Goal: Find specific page/section: Find specific page/section

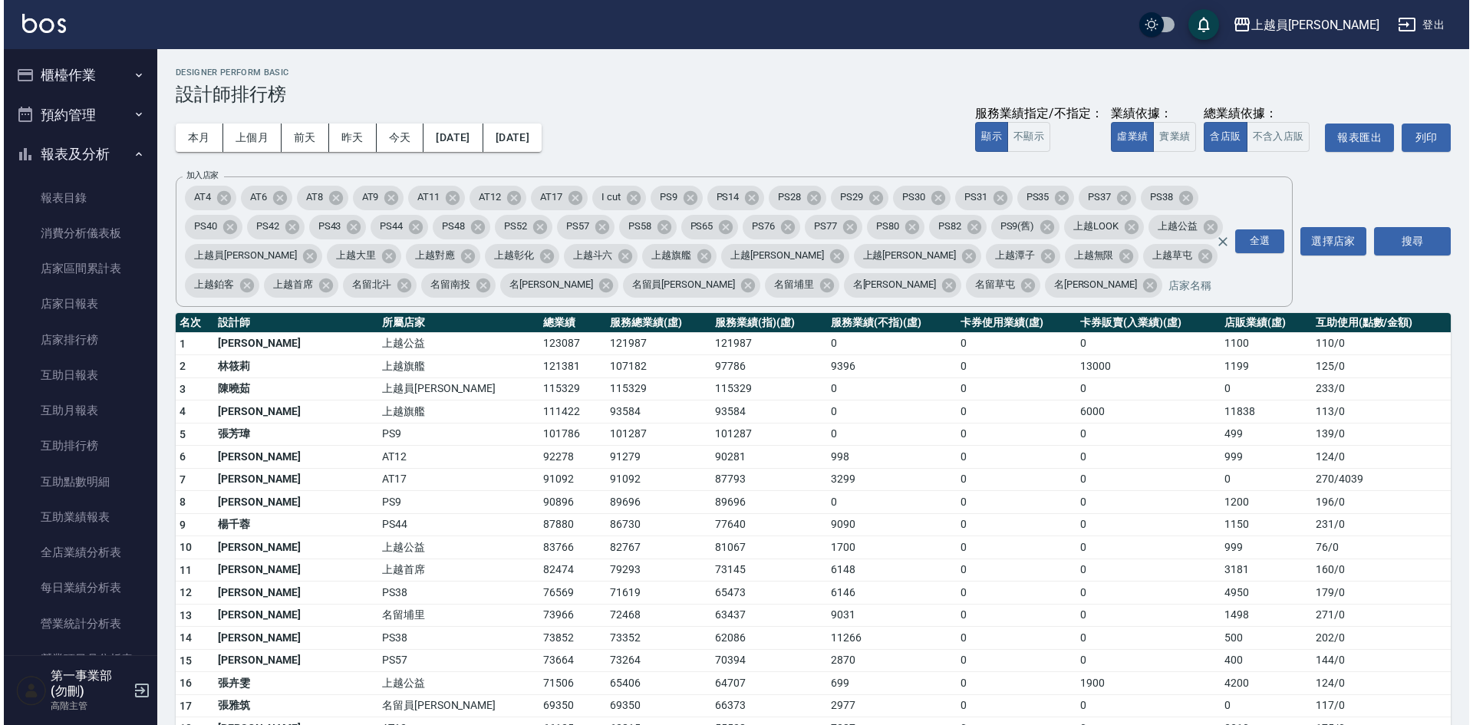
scroll to position [614, 0]
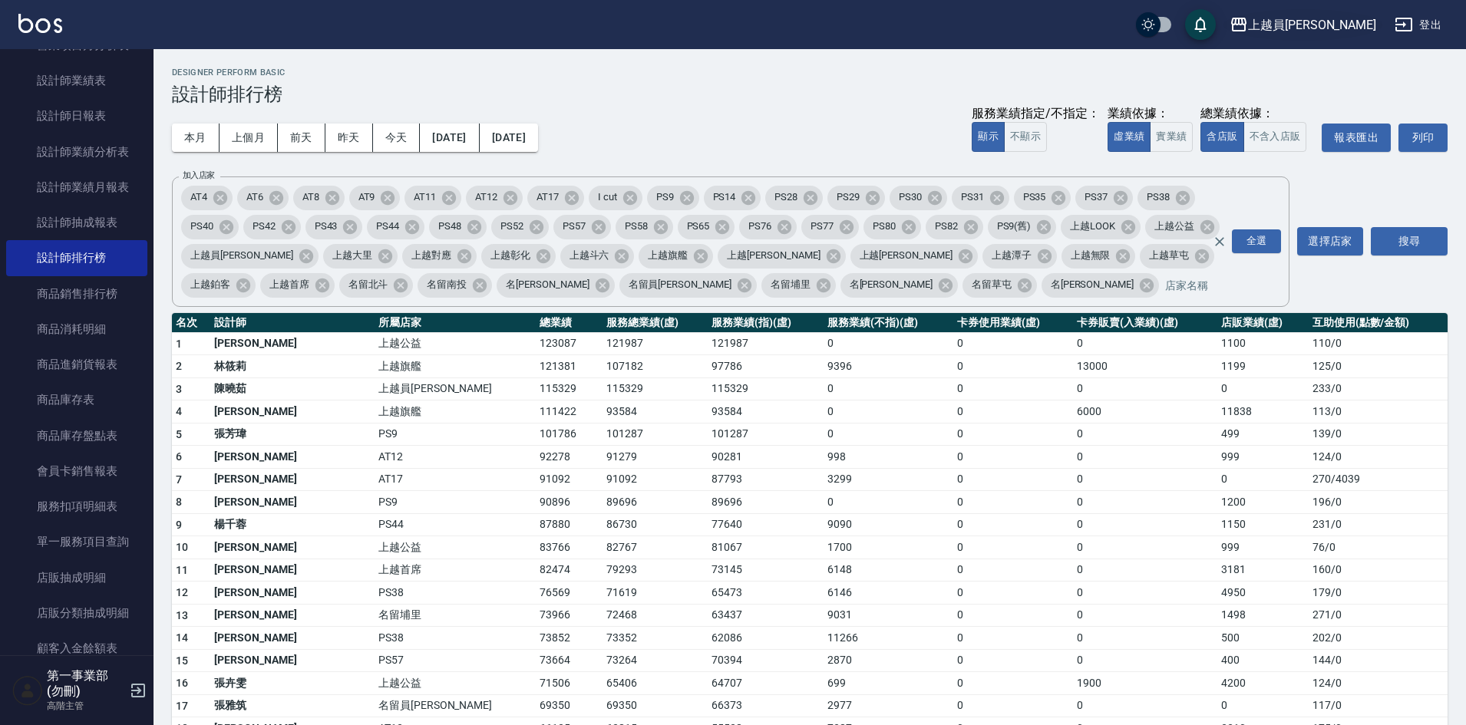
click at [1353, 32] on div "上越員林" at bounding box center [1312, 24] width 128 height 19
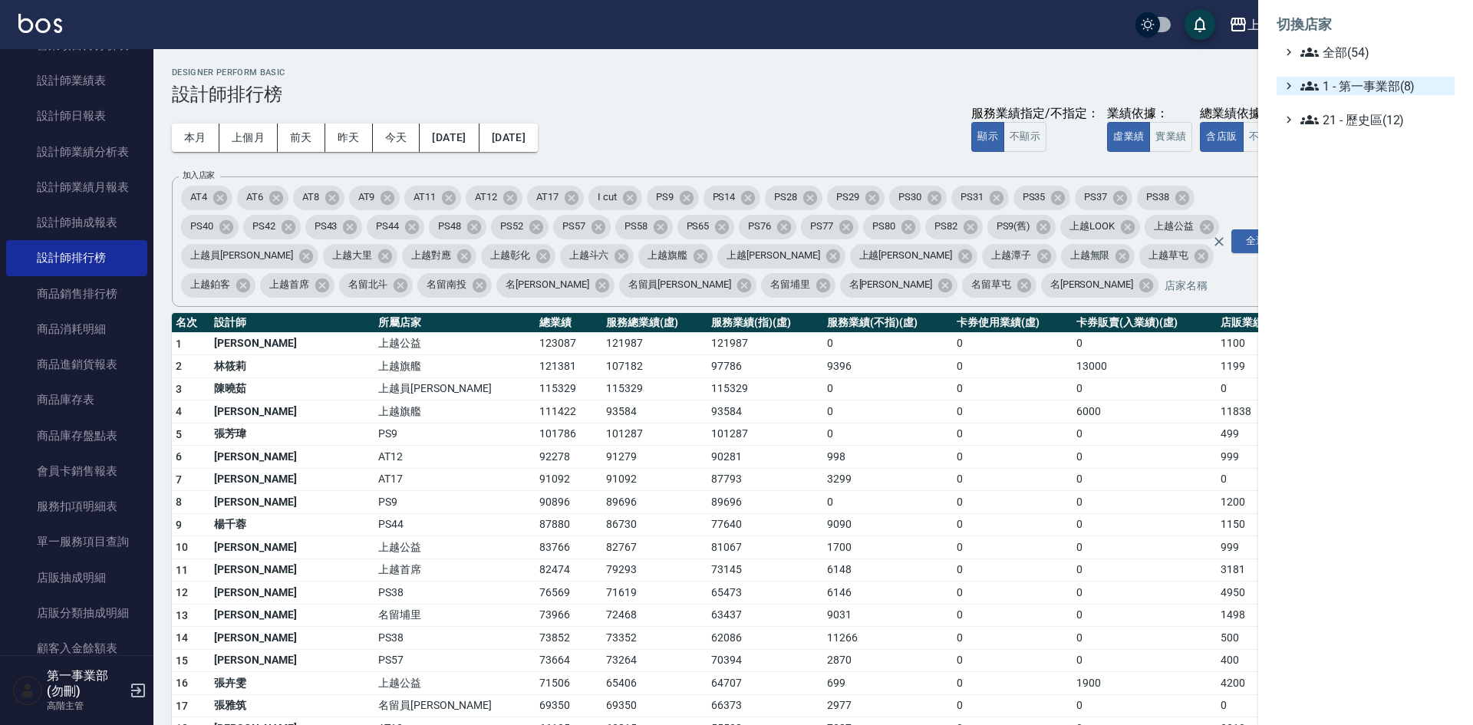
click at [1386, 84] on span "1 - 第一事業部(8)" at bounding box center [1375, 86] width 148 height 18
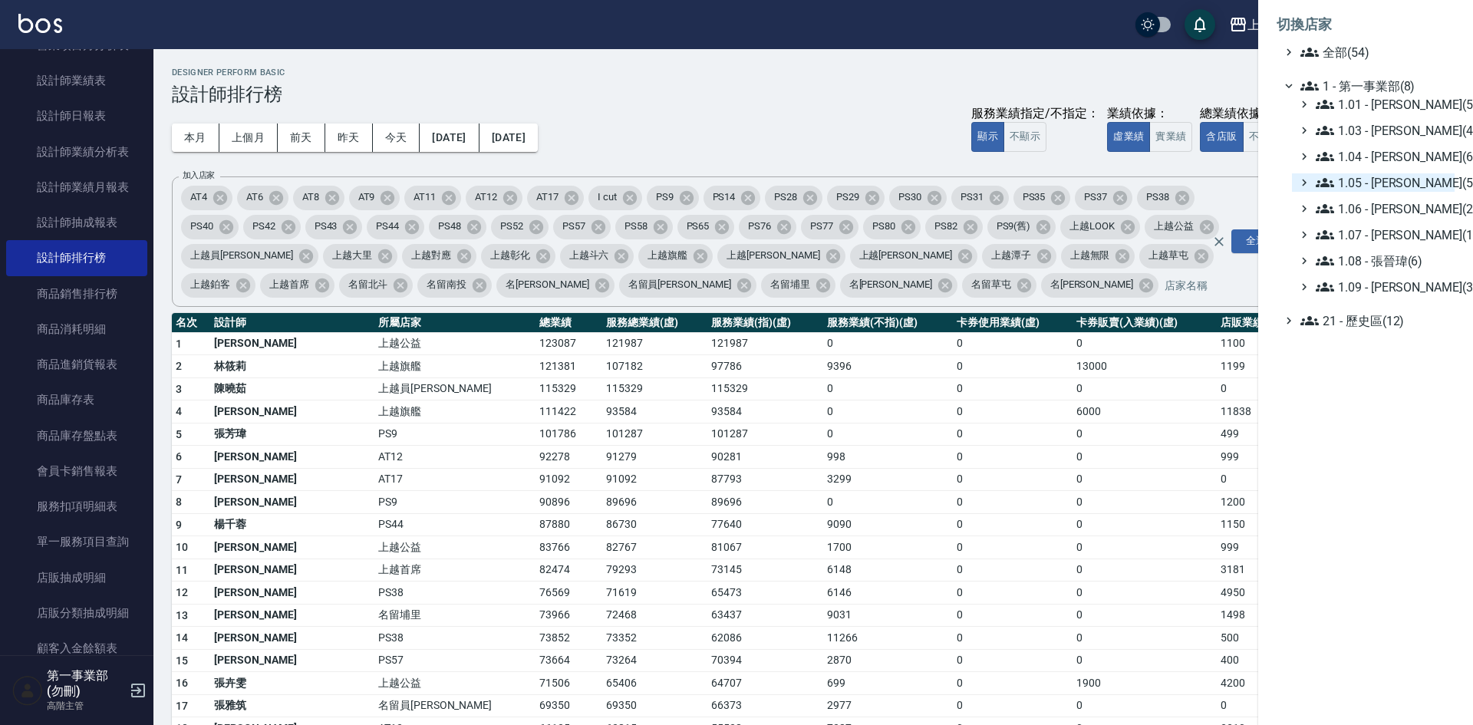
click at [1399, 176] on span "1.05 - 廖厚迪(5)" at bounding box center [1382, 182] width 133 height 18
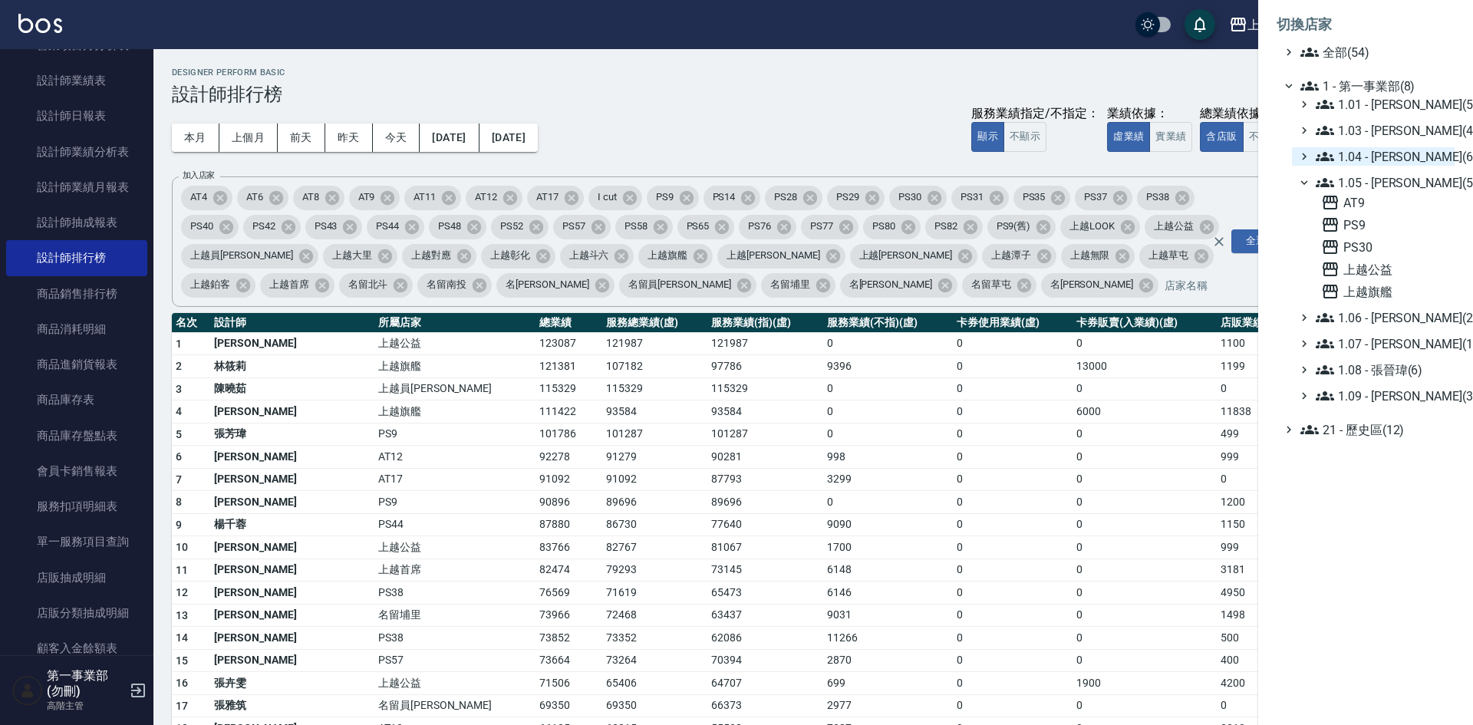
click at [1399, 158] on span "1.04 - 陳敬羽(6)" at bounding box center [1382, 156] width 133 height 18
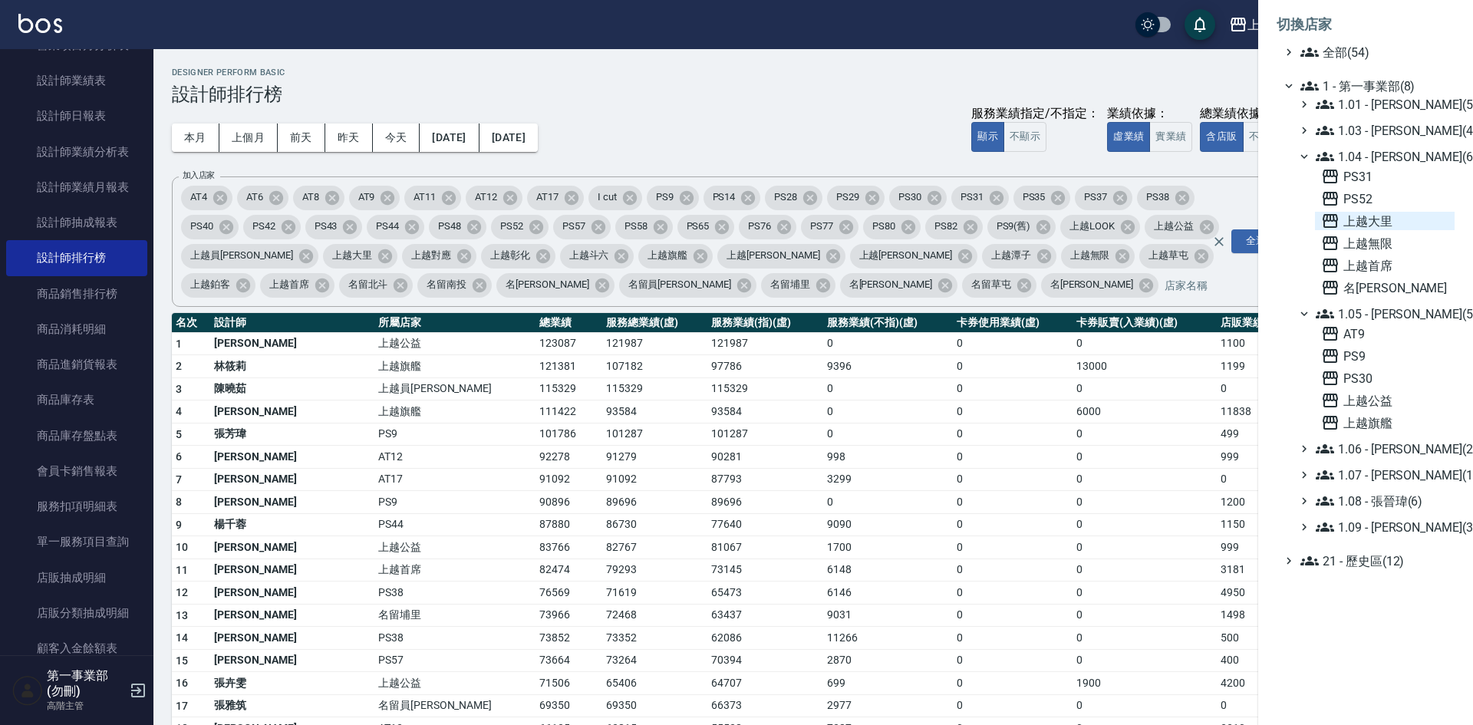
click at [1379, 220] on span "上越大里" at bounding box center [1384, 221] width 127 height 18
